Goal: Information Seeking & Learning: Learn about a topic

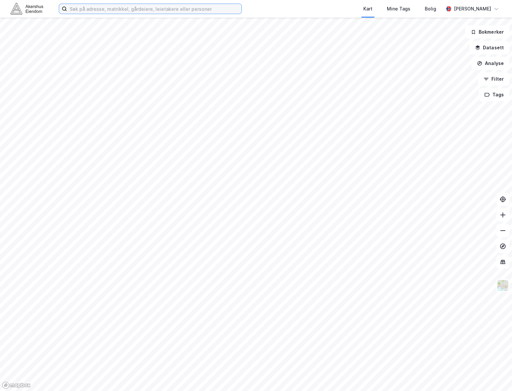
click at [171, 10] on input at bounding box center [154, 9] width 174 height 10
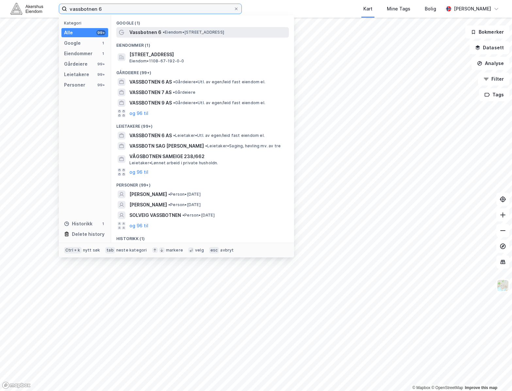
type input "vassbotnen 6"
click at [143, 32] on span "Vassbotnen 6" at bounding box center [145, 32] width 32 height 8
